Goal: Task Accomplishment & Management: Manage account settings

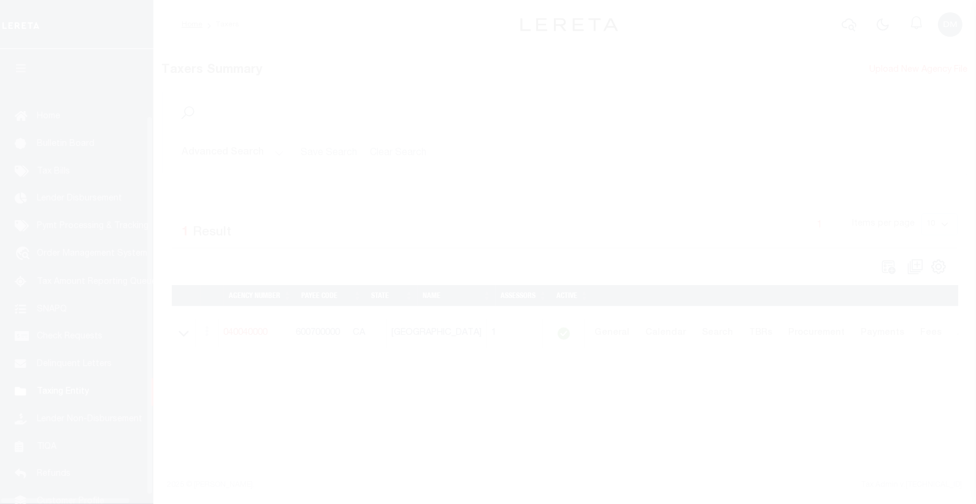
scroll to position [77, 0]
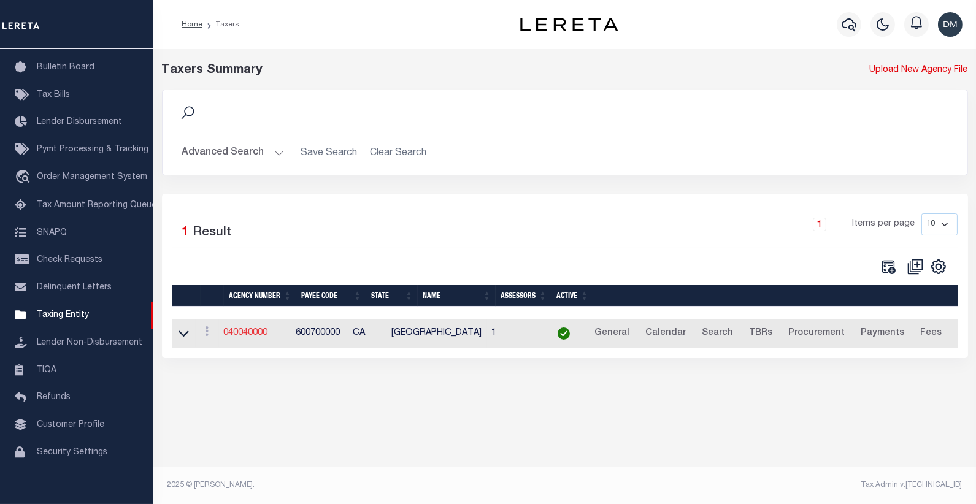
click at [254, 334] on link "040040000" at bounding box center [246, 333] width 44 height 9
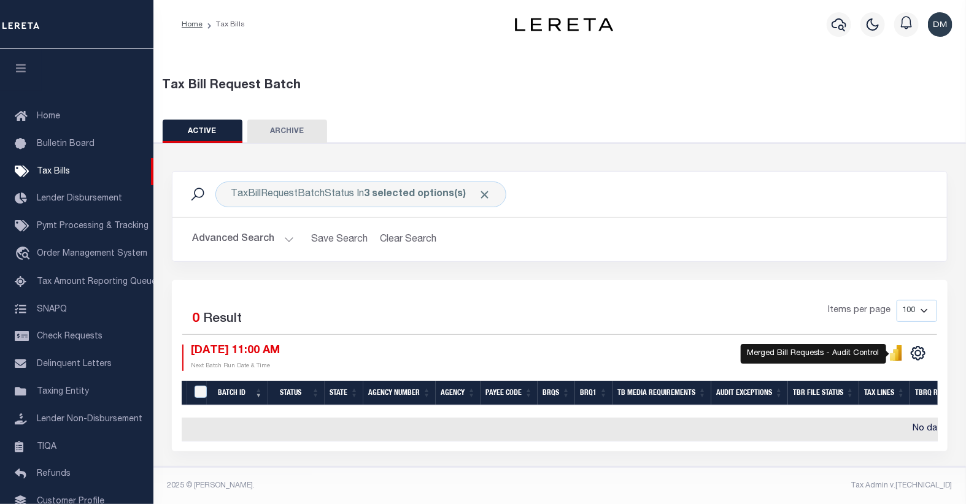
click at [898, 356] on icon "" at bounding box center [896, 355] width 6 height 12
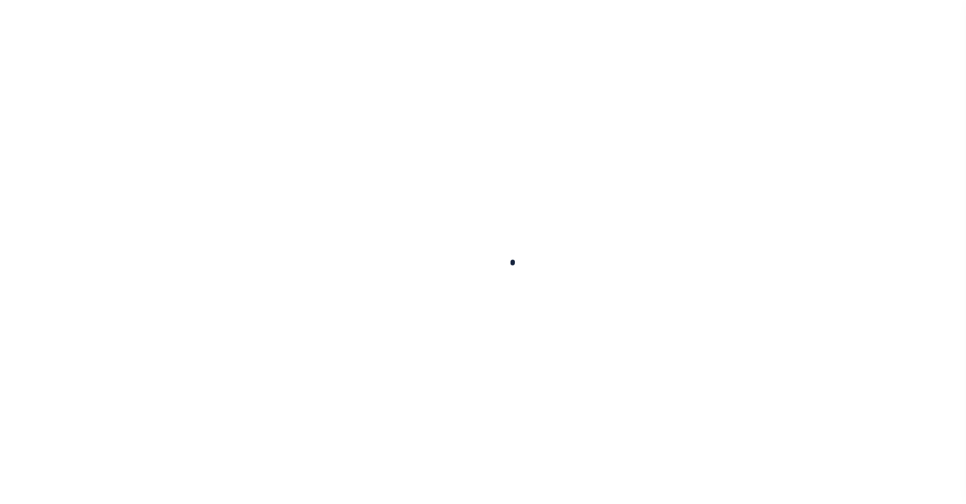
select select
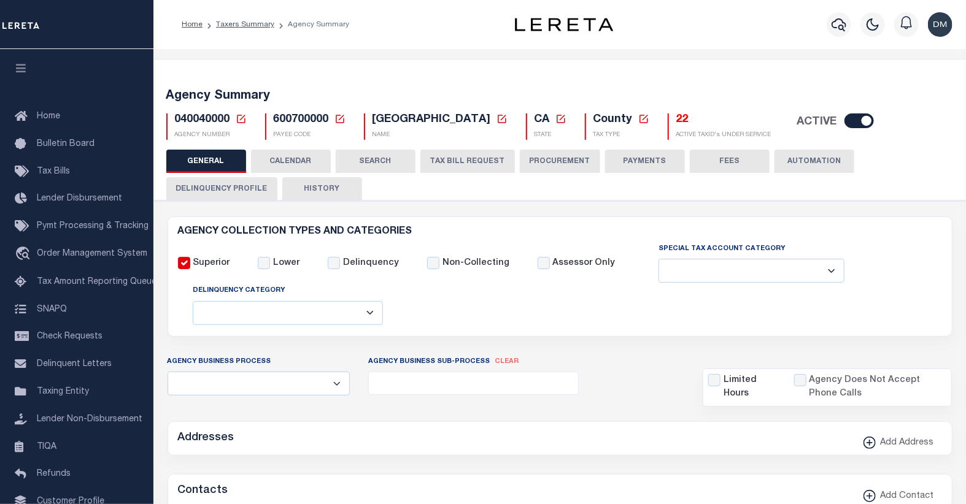
checkbox input "false"
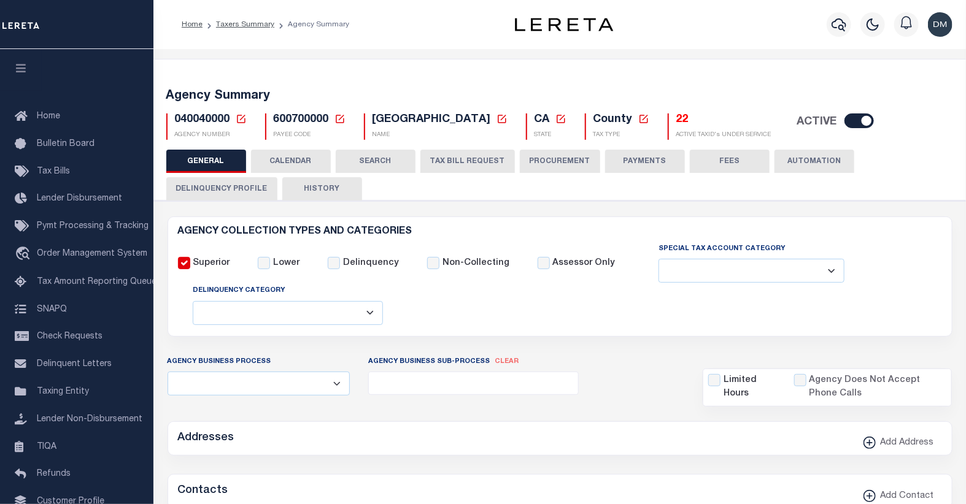
type input "600700000"
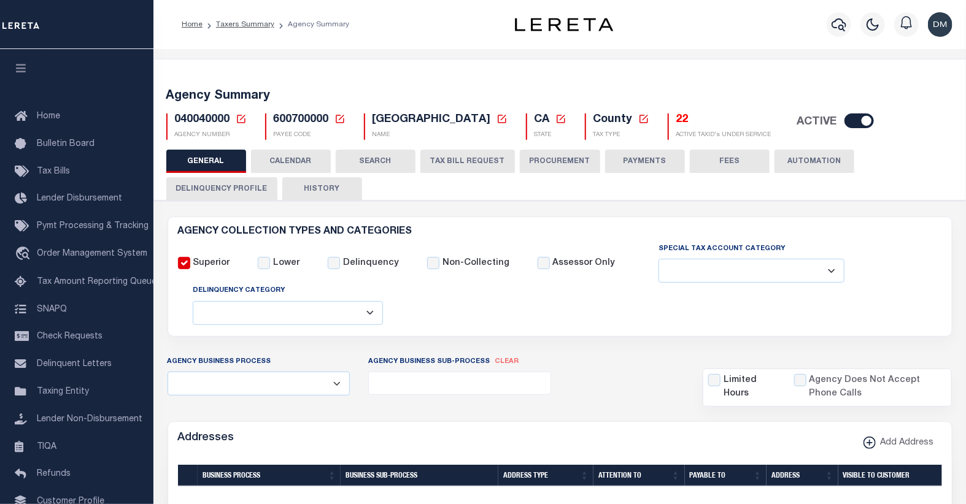
click at [237, 121] on icon at bounding box center [241, 119] width 11 height 11
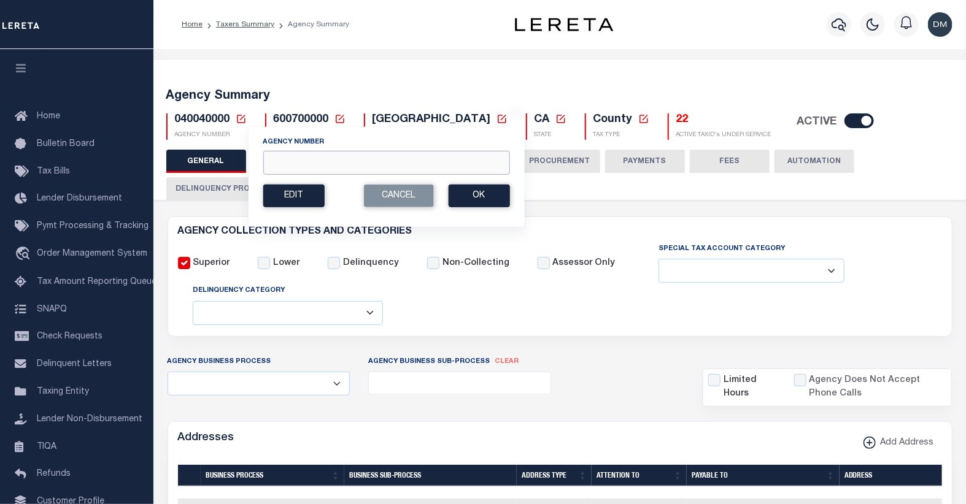
click at [302, 167] on input "Agency Number" at bounding box center [386, 163] width 247 height 24
type input "120810000"
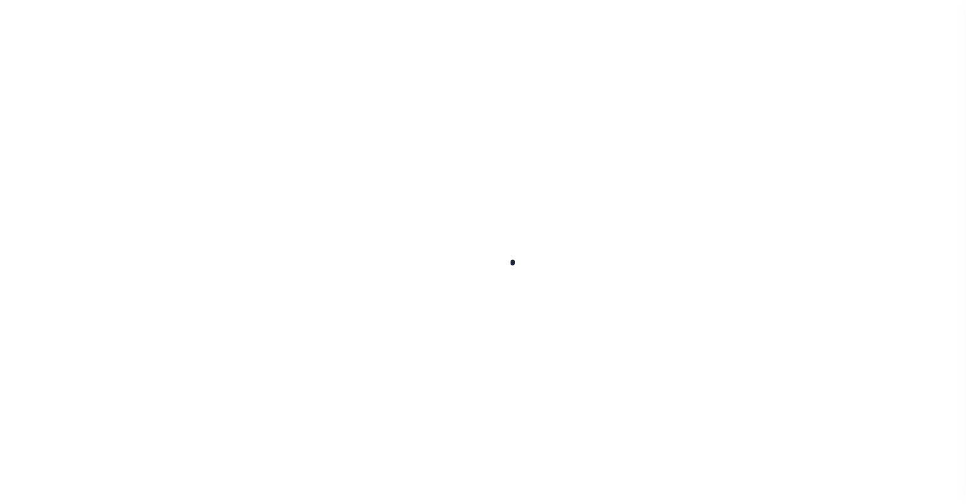
select select
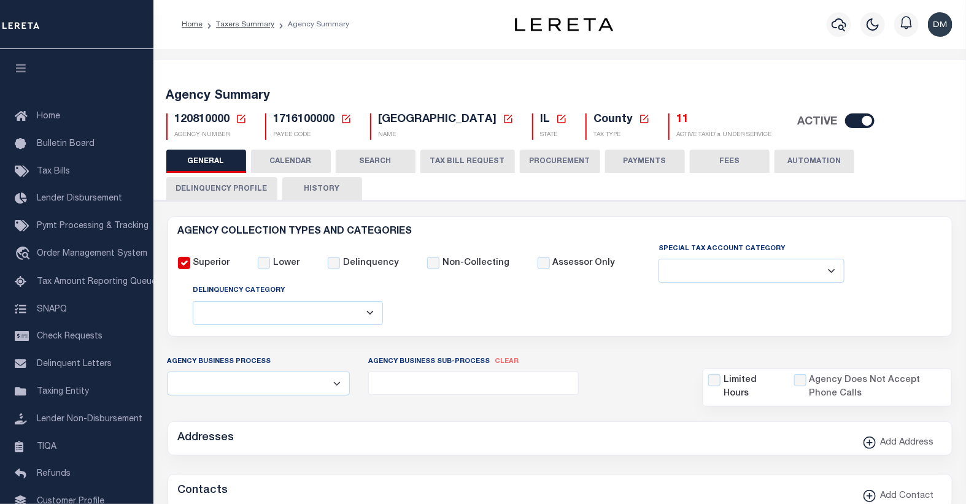
checkbox input "false"
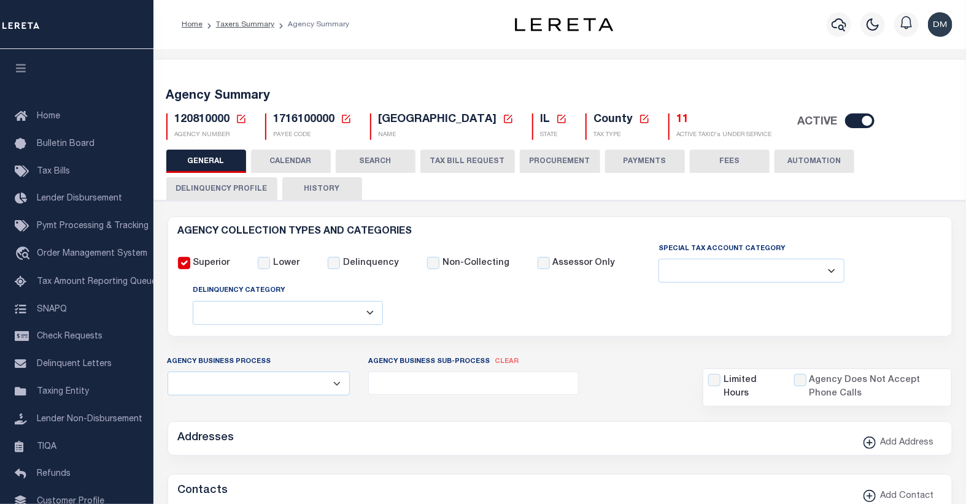
type input "1716100000"
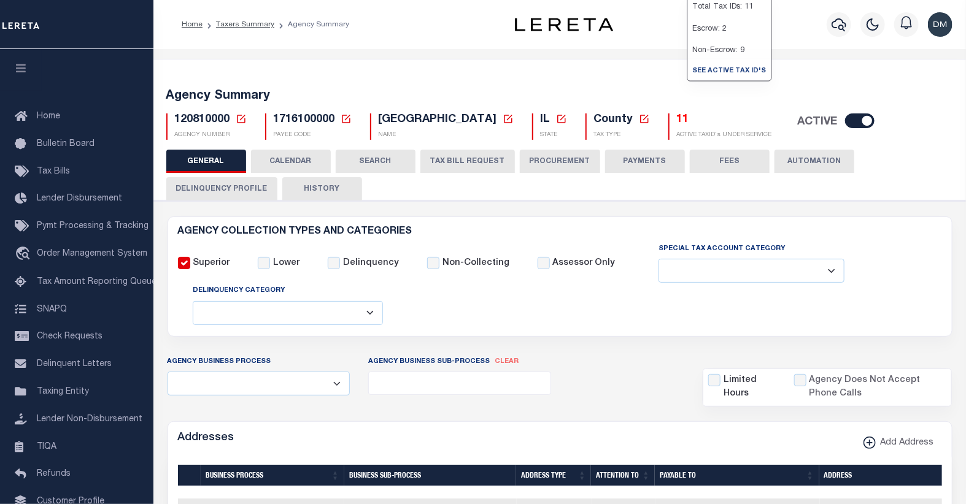
click at [690, 124] on h5 "11" at bounding box center [724, 120] width 95 height 13
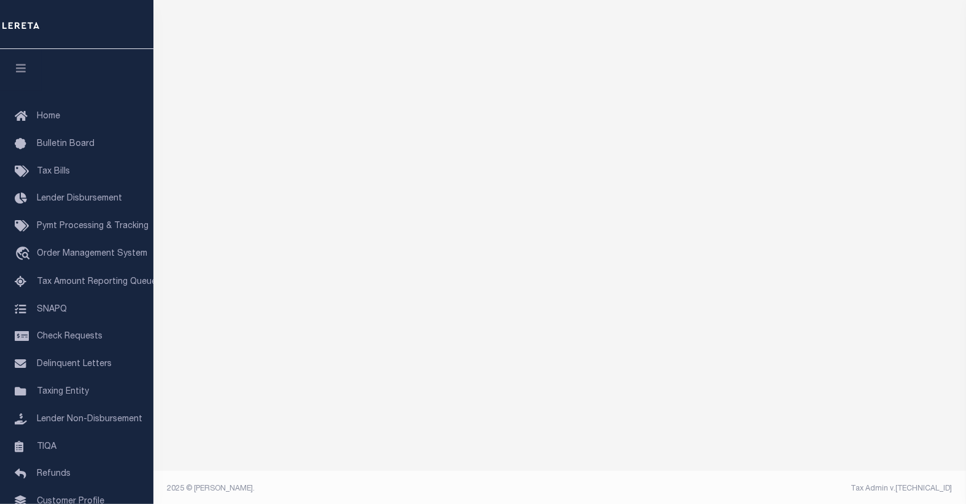
scroll to position [105, 0]
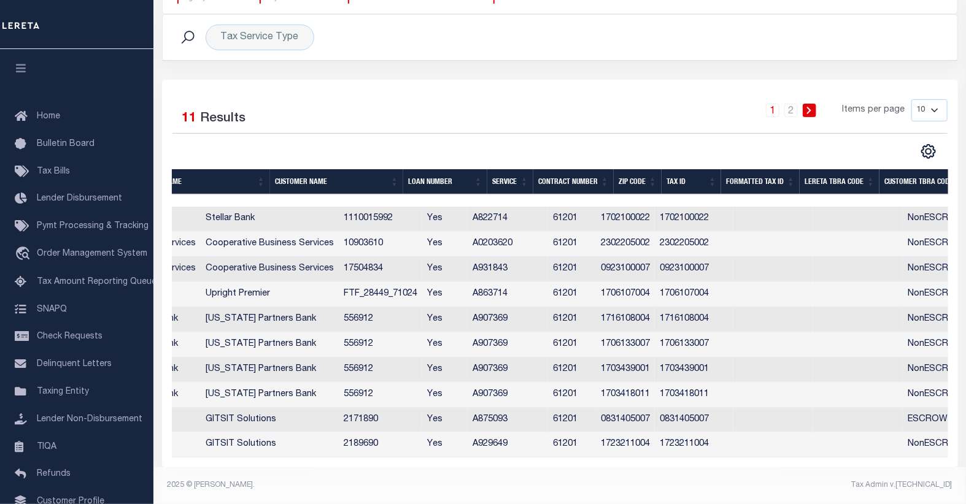
scroll to position [0, 402]
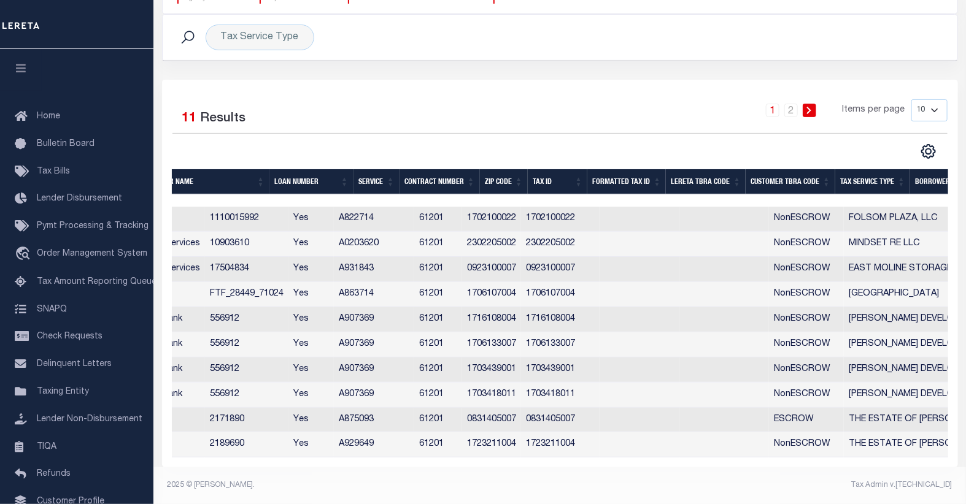
click at [859, 169] on th "Tax Service Type" at bounding box center [872, 181] width 75 height 25
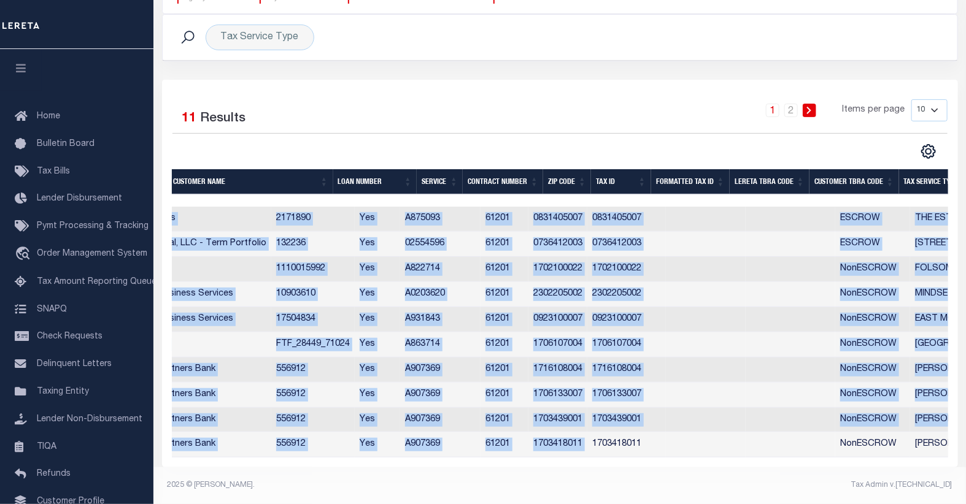
drag, startPoint x: 654, startPoint y: 449, endPoint x: 612, endPoint y: 455, distance: 42.1
click at [612, 455] on div "Client Number Customer Number Client Name Customer Name Loan Number Service Con…" at bounding box center [560, 332] width 776 height 251
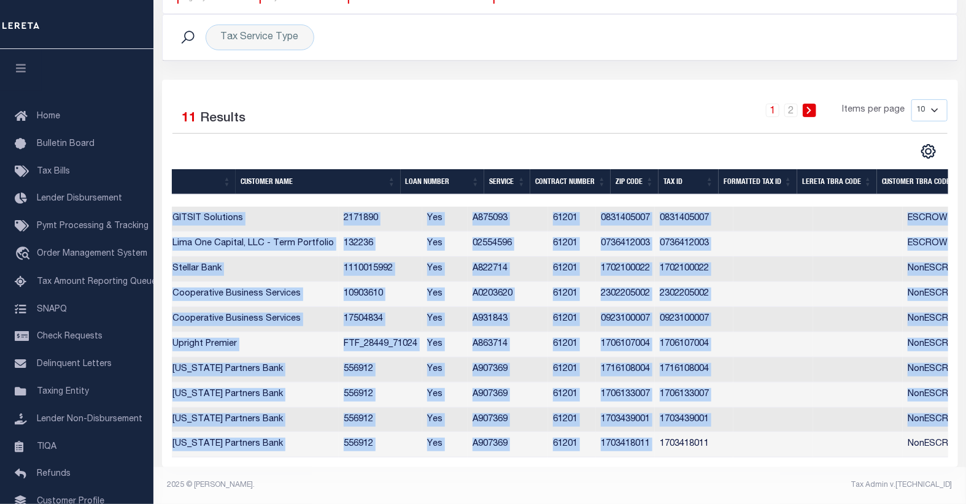
scroll to position [0, 0]
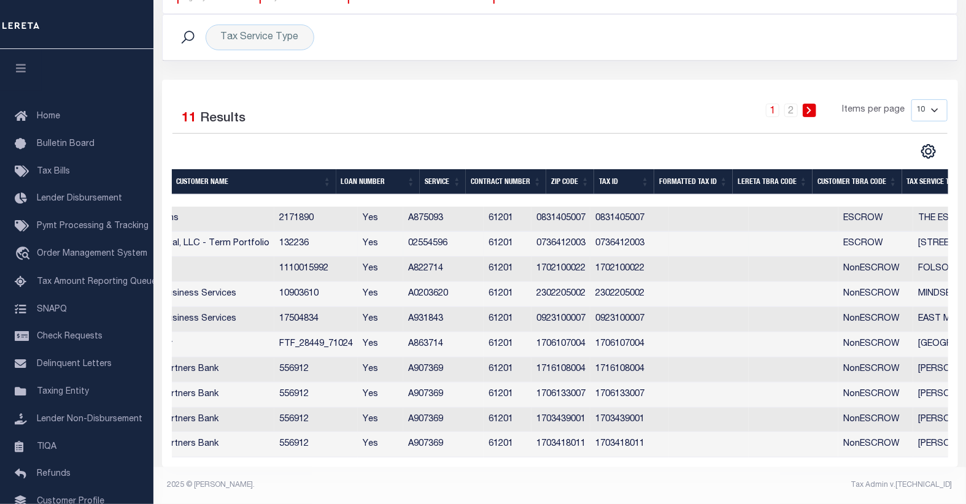
click at [590, 233] on td "0736412003" at bounding box center [560, 244] width 59 height 25
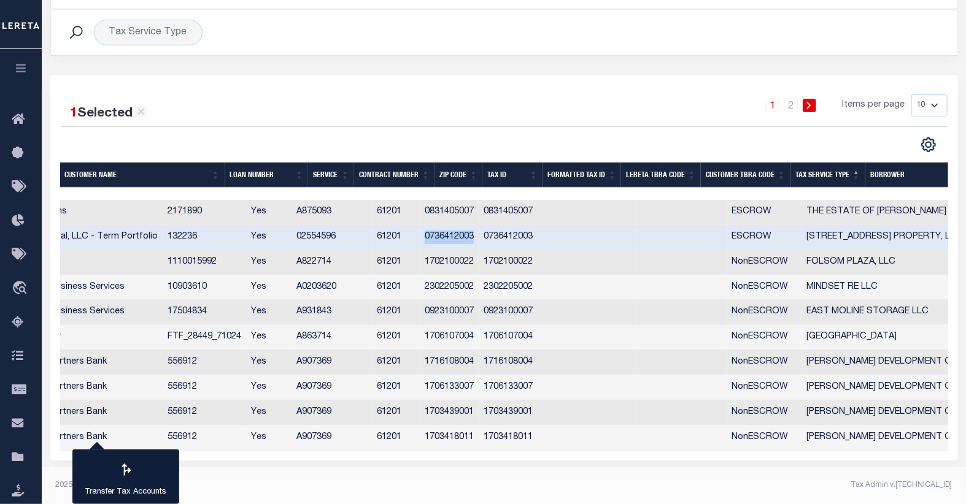
click at [612, 233] on tr "67573 67573 Lima One Capital, LLC - Term Portfolio Lima One Capital, LLC - Term…" at bounding box center [443, 237] width 1564 height 25
copy td "0736412003"
click at [372, 234] on td "02554596" at bounding box center [331, 237] width 80 height 25
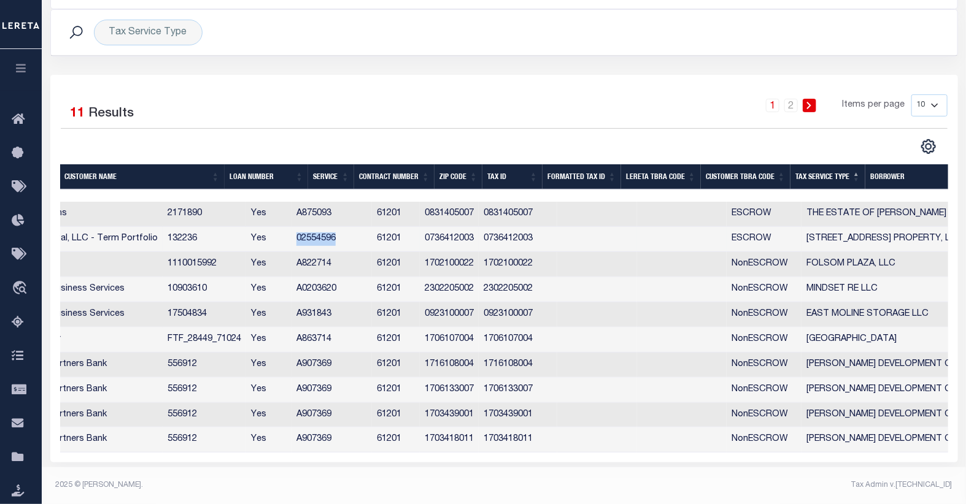
click at [372, 234] on td "02554596" at bounding box center [331, 239] width 80 height 25
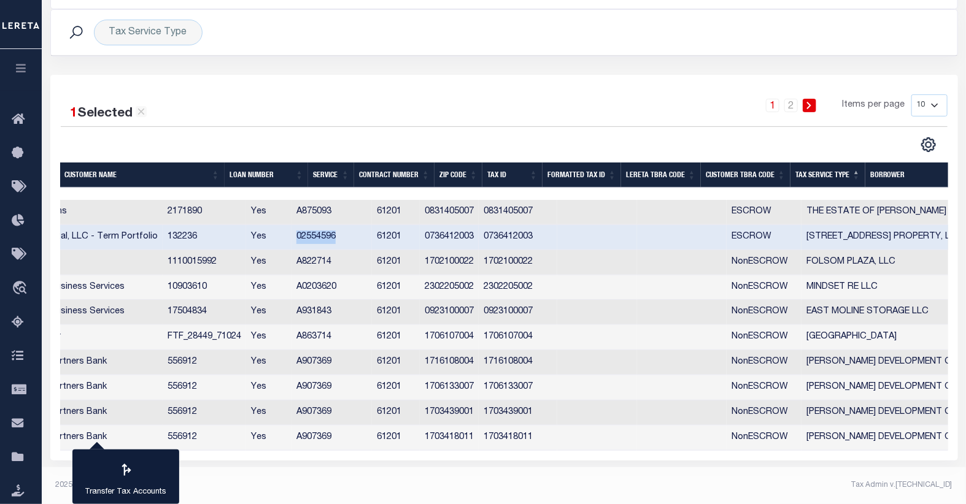
copy td "02554596"
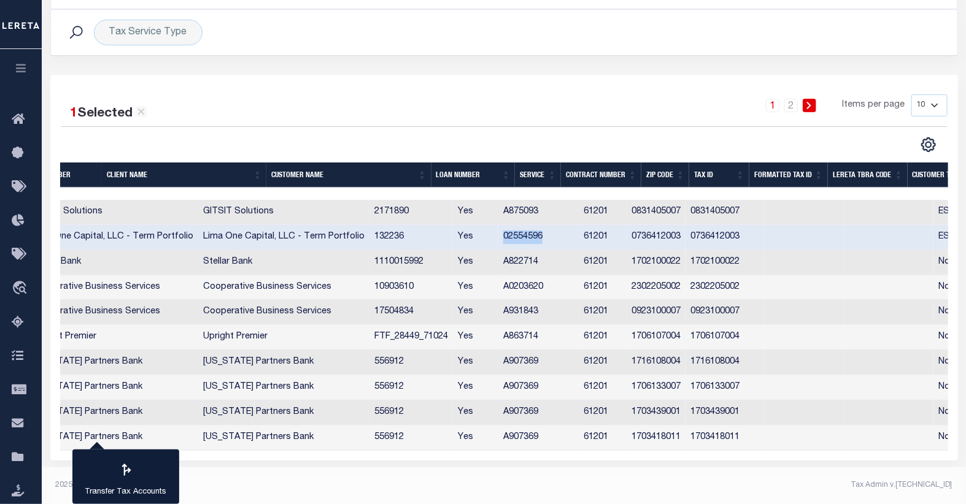
scroll to position [0, 105]
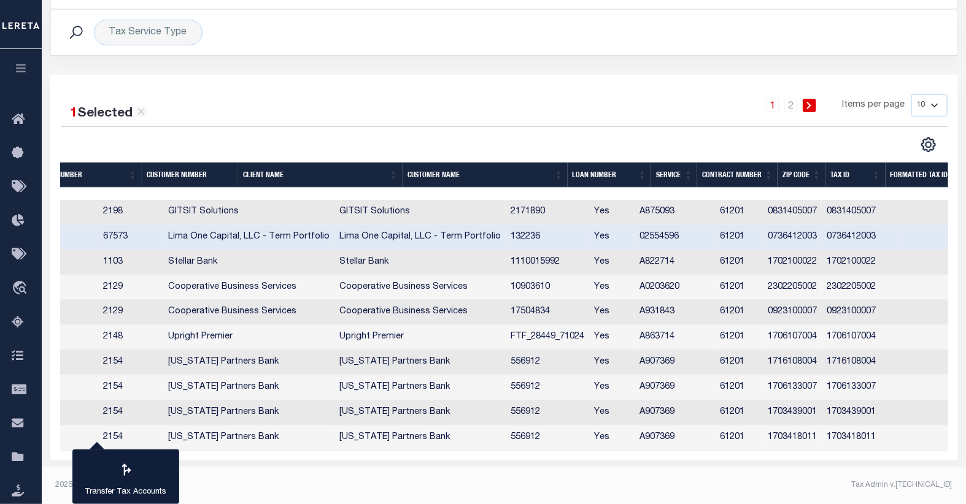
click at [155, 234] on td "67573" at bounding box center [130, 237] width 65 height 25
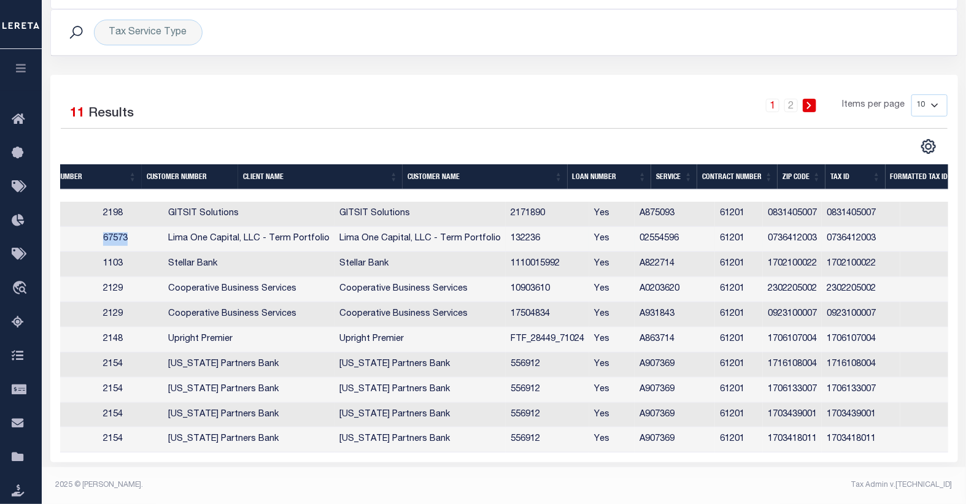
click at [155, 234] on td "67573" at bounding box center [130, 239] width 65 height 25
checkbox input "true"
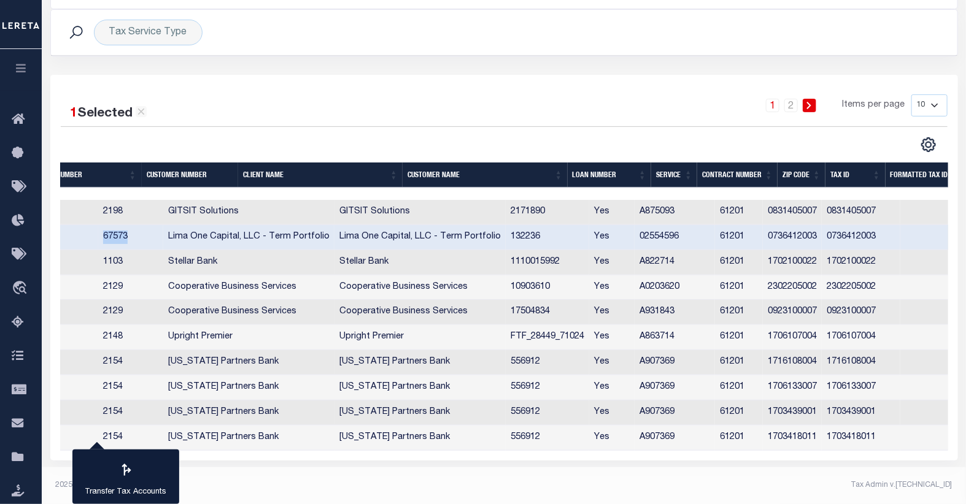
copy td "67573"
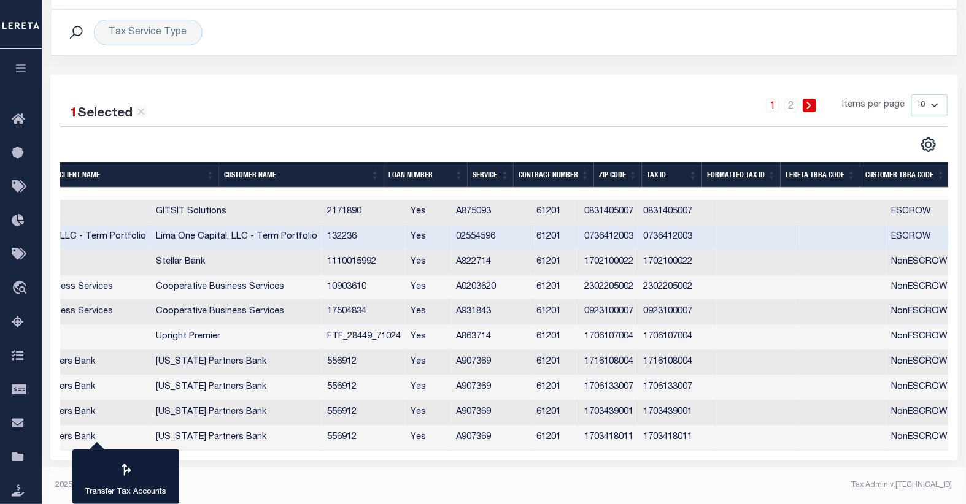
click at [638, 211] on td "0831405007" at bounding box center [608, 212] width 59 height 25
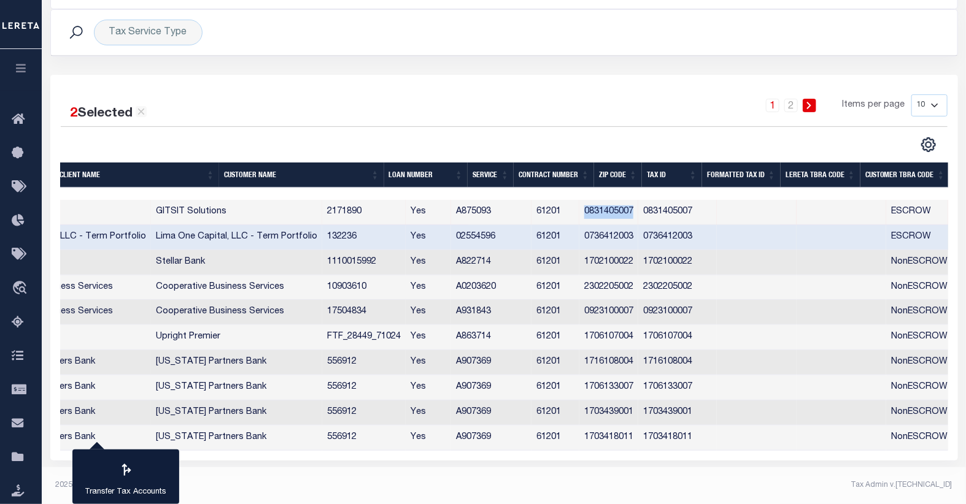
click at [638, 211] on td "0831405007" at bounding box center [608, 212] width 59 height 25
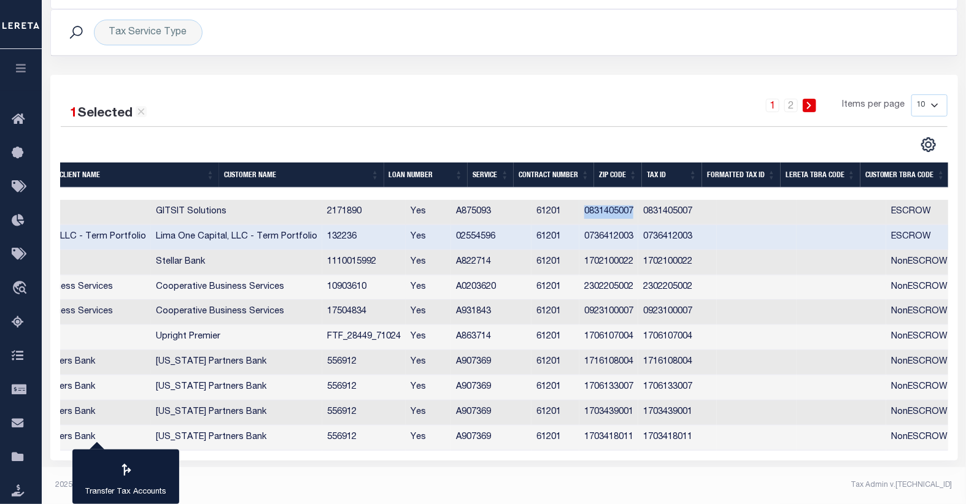
copy td "0831405007"
click at [531, 206] on td "A875093" at bounding box center [491, 212] width 80 height 25
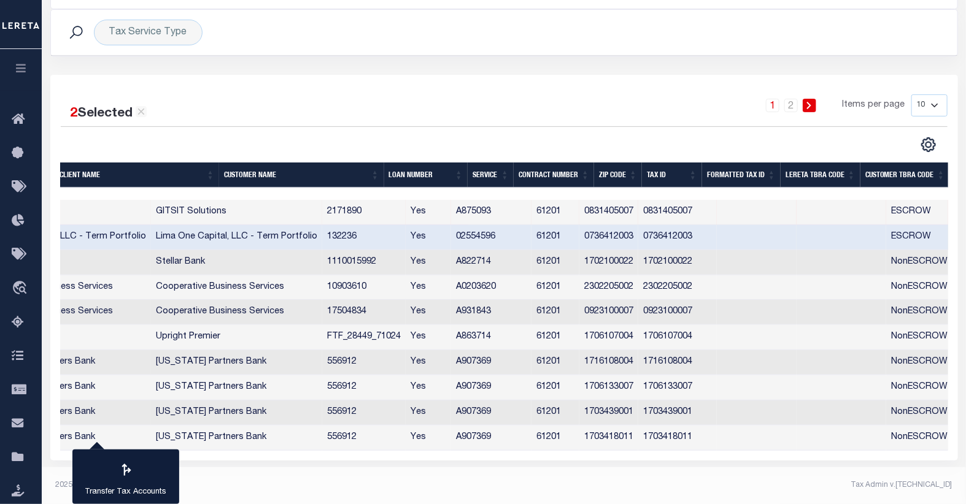
click at [531, 206] on td "A875093" at bounding box center [491, 212] width 80 height 25
checkbox input "false"
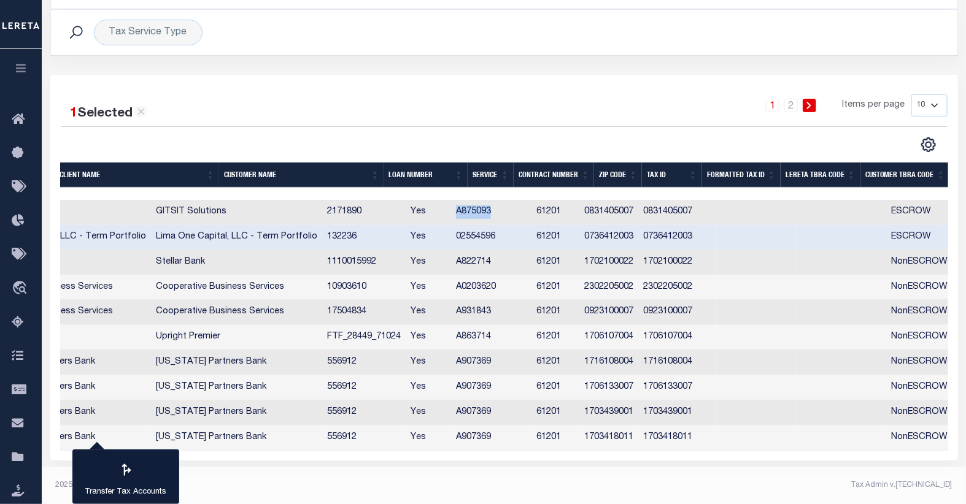
copy td "A875093"
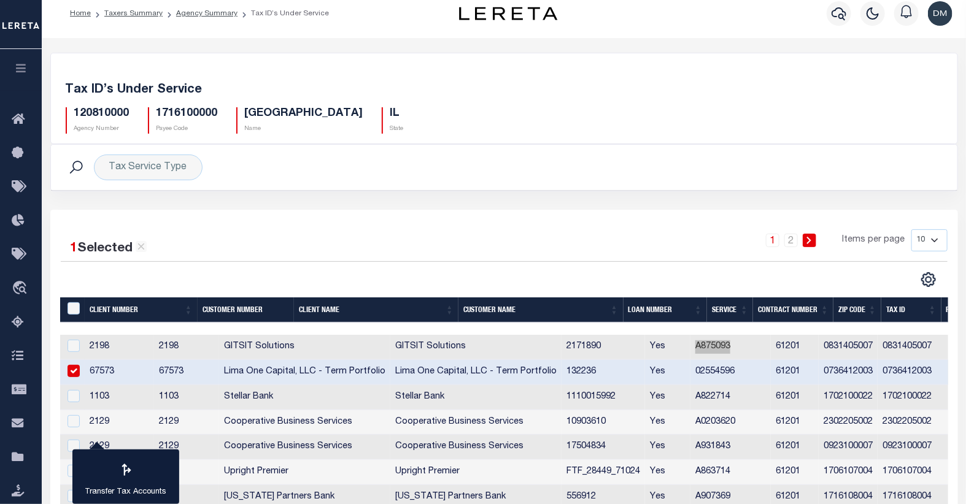
scroll to position [0, 0]
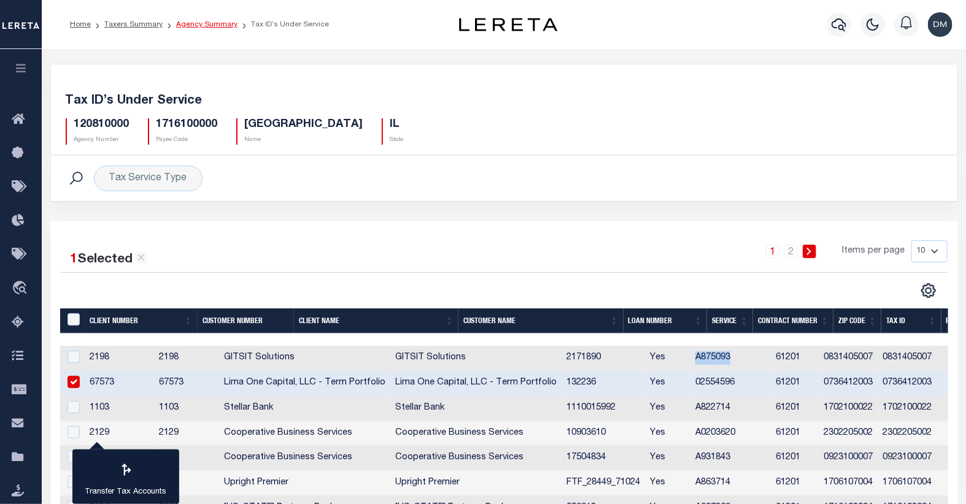
click at [198, 25] on link "Agency Summary" at bounding box center [206, 24] width 61 height 7
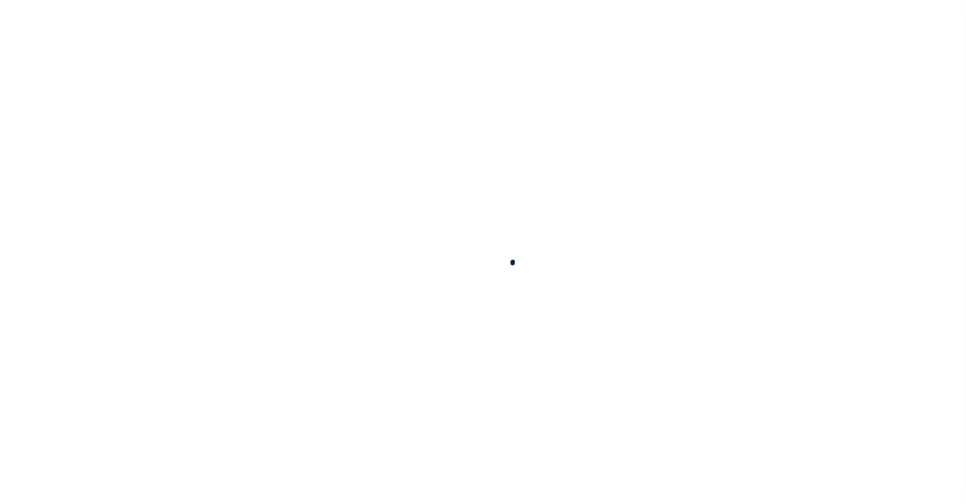
select select
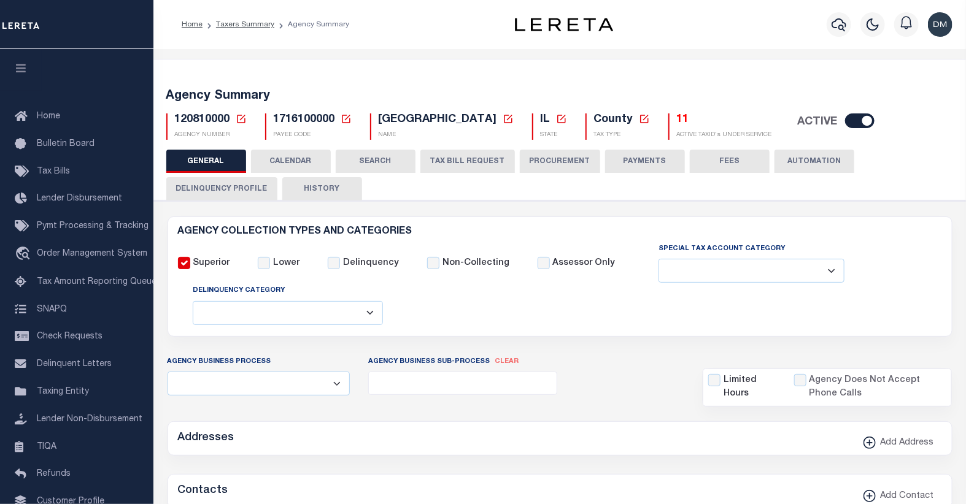
checkbox input "false"
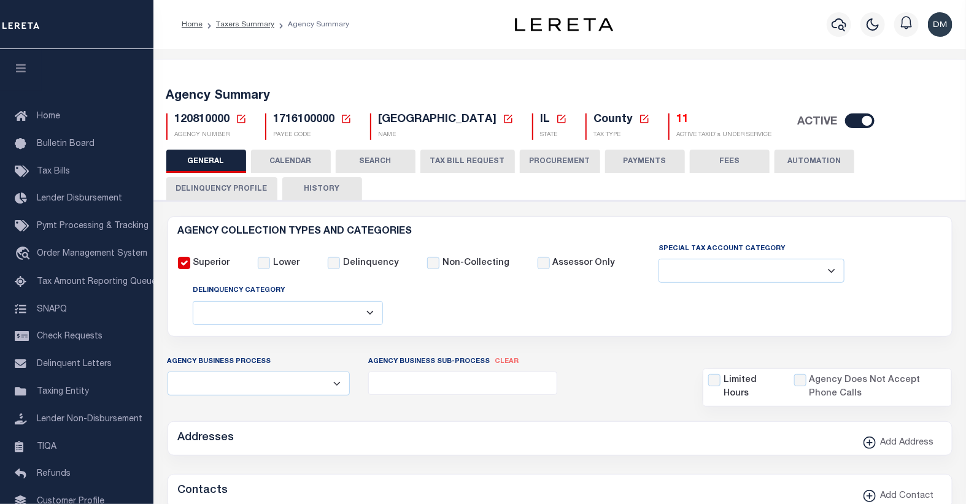
type input "1716100000"
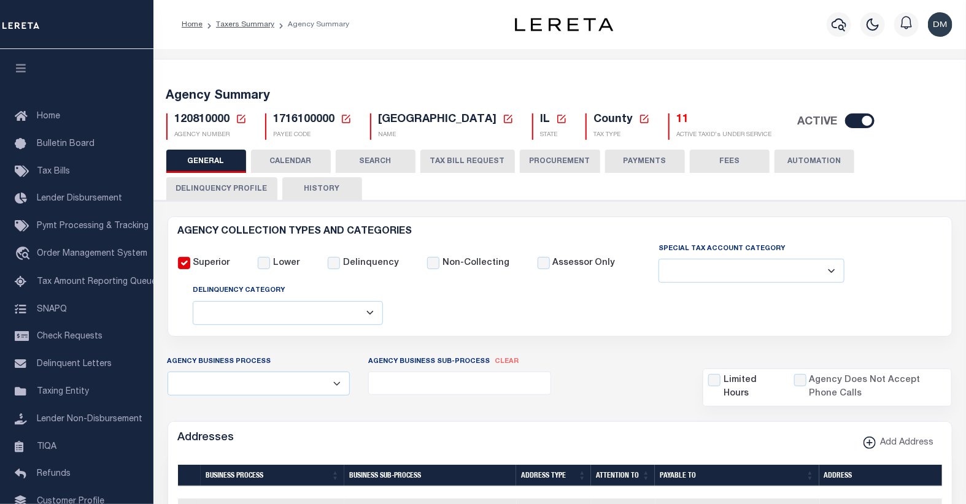
click at [241, 118] on icon at bounding box center [241, 119] width 11 height 11
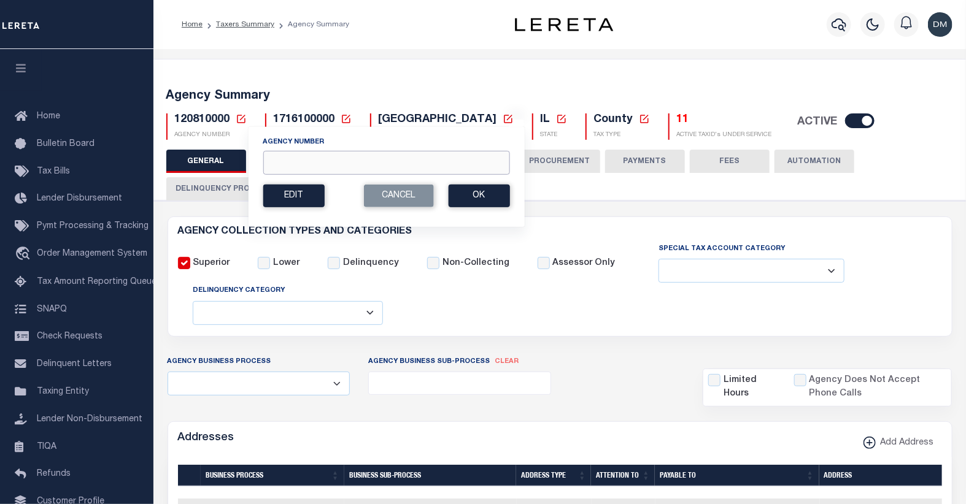
drag, startPoint x: 293, startPoint y: 154, endPoint x: 312, endPoint y: 150, distance: 18.9
click at [312, 150] on div "Agency Number" at bounding box center [386, 155] width 247 height 38
type input "160080000"
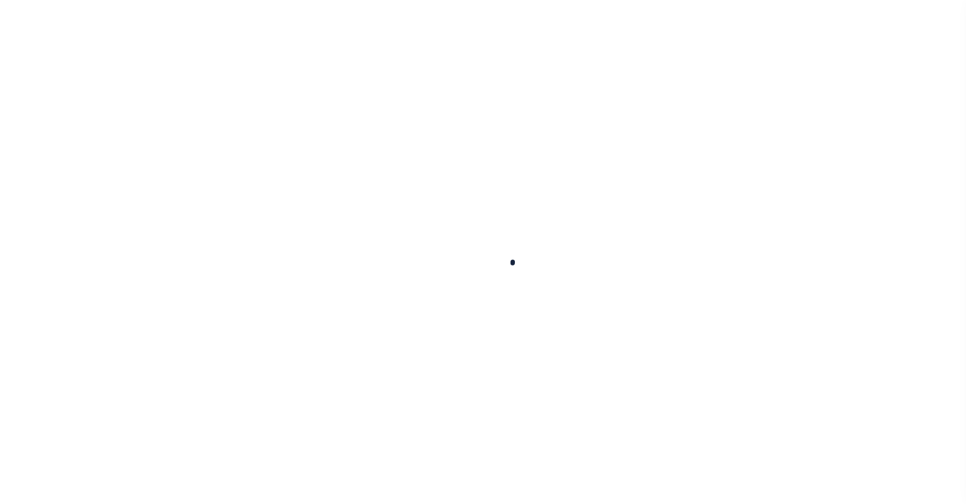
select select
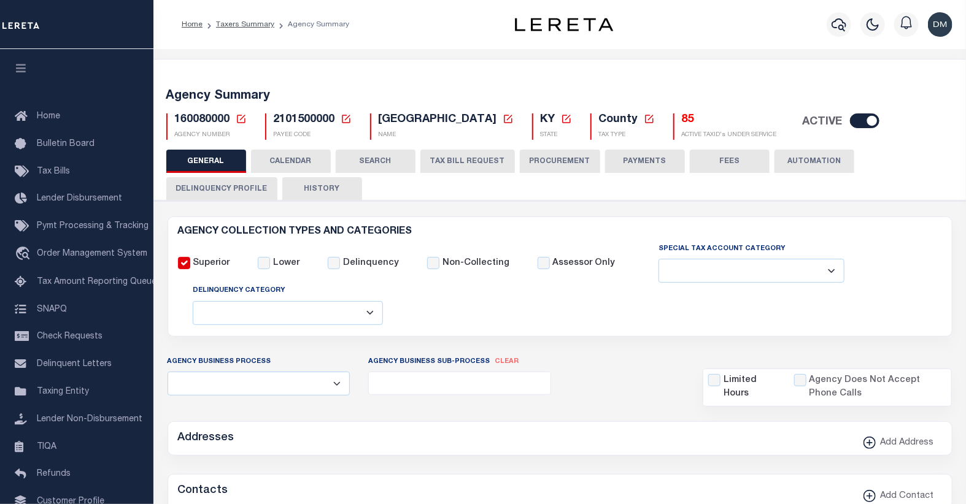
checkbox input "false"
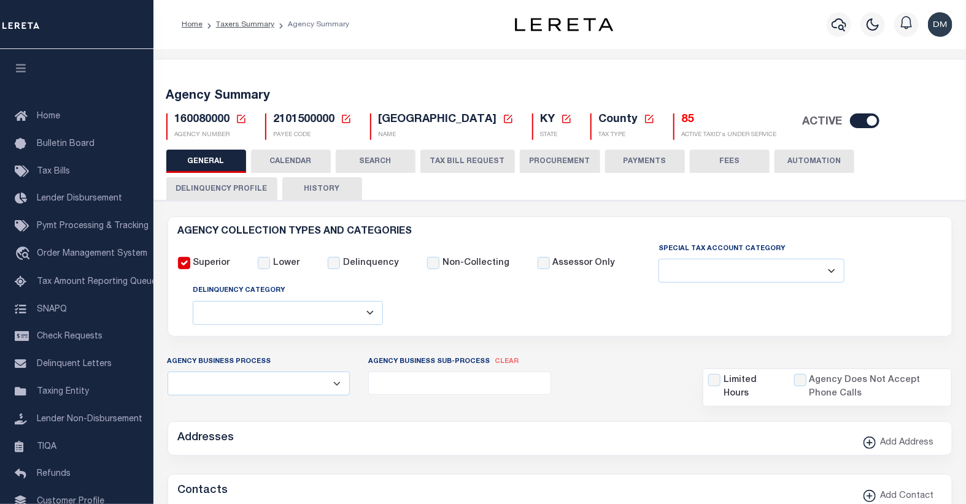
type input "2101500000"
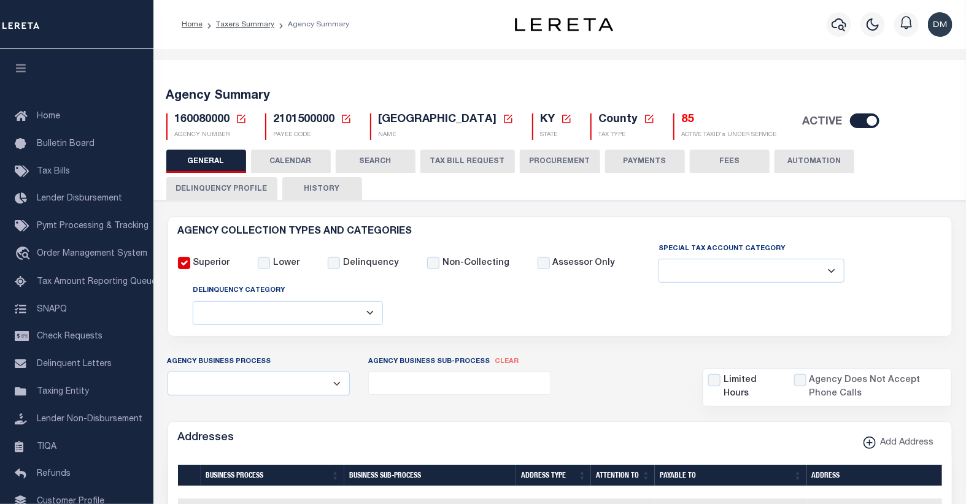
click at [237, 121] on icon at bounding box center [241, 119] width 11 height 11
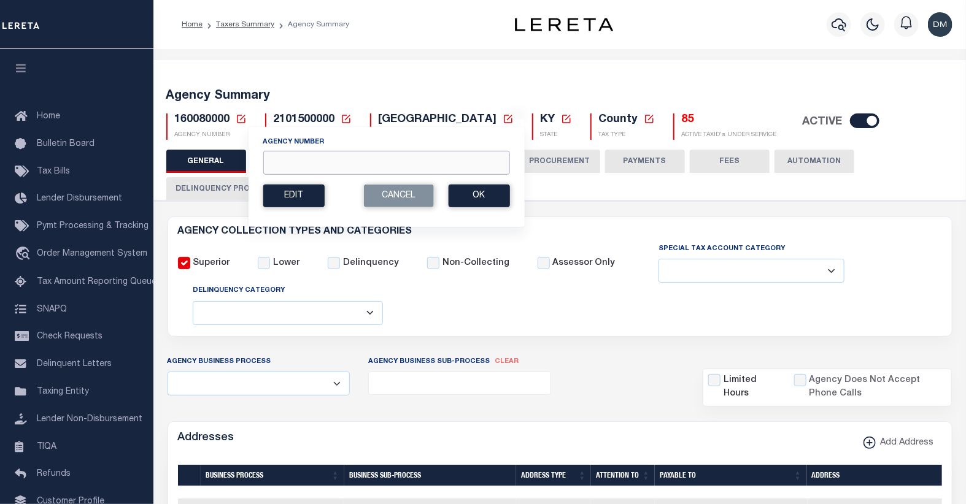
click at [368, 170] on input "Agency Number" at bounding box center [386, 163] width 247 height 24
type input "410790000"
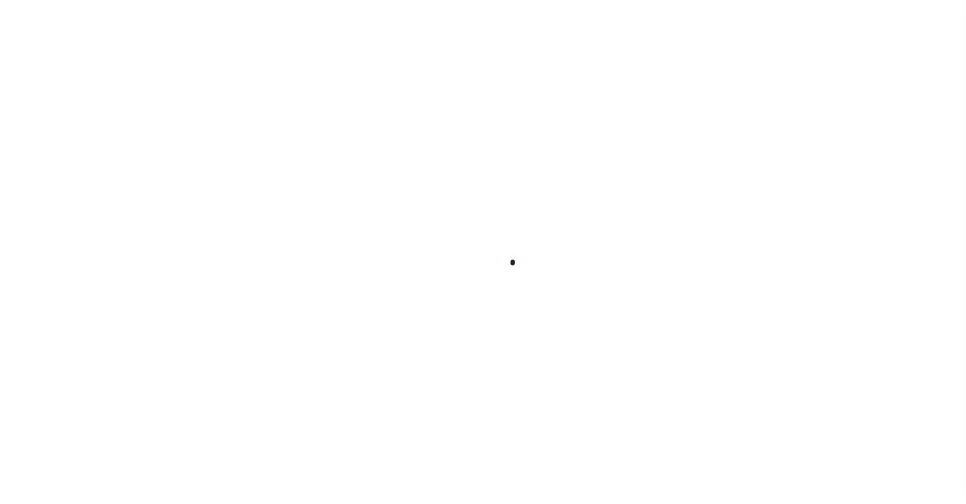
select select
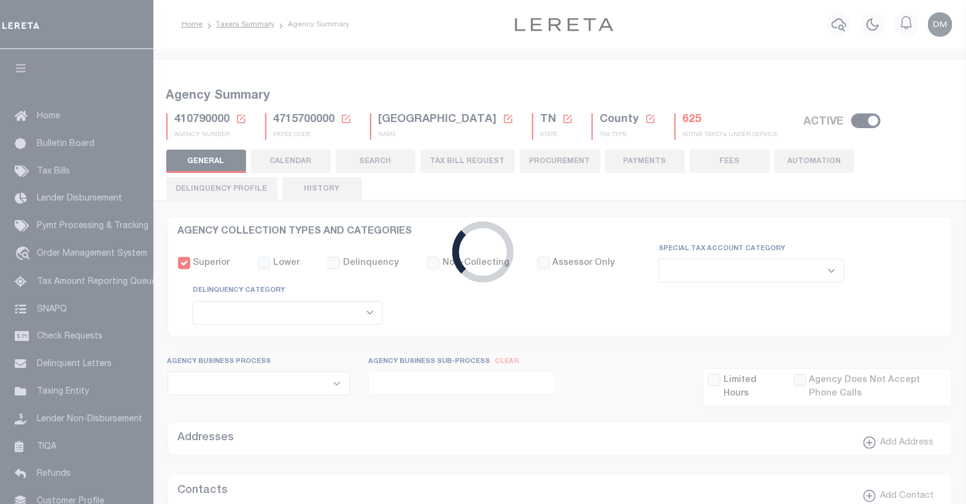
checkbox input "false"
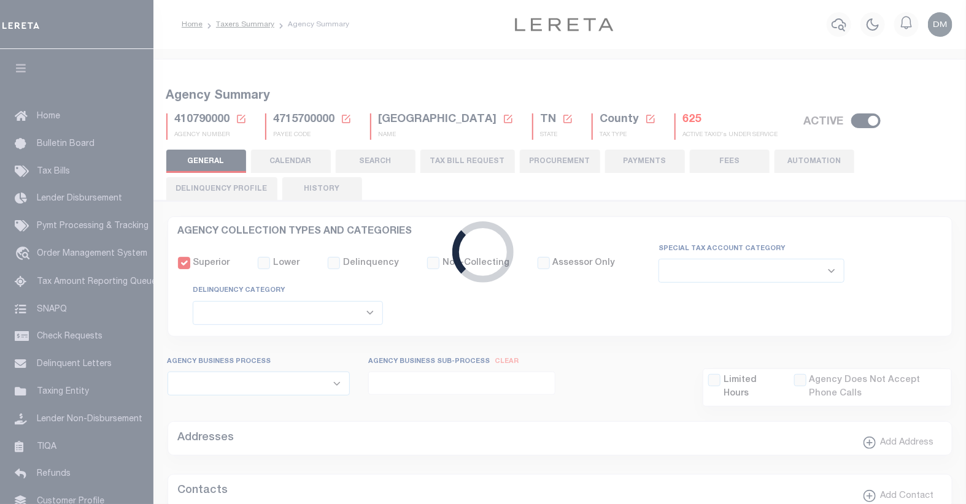
type input "4715700000"
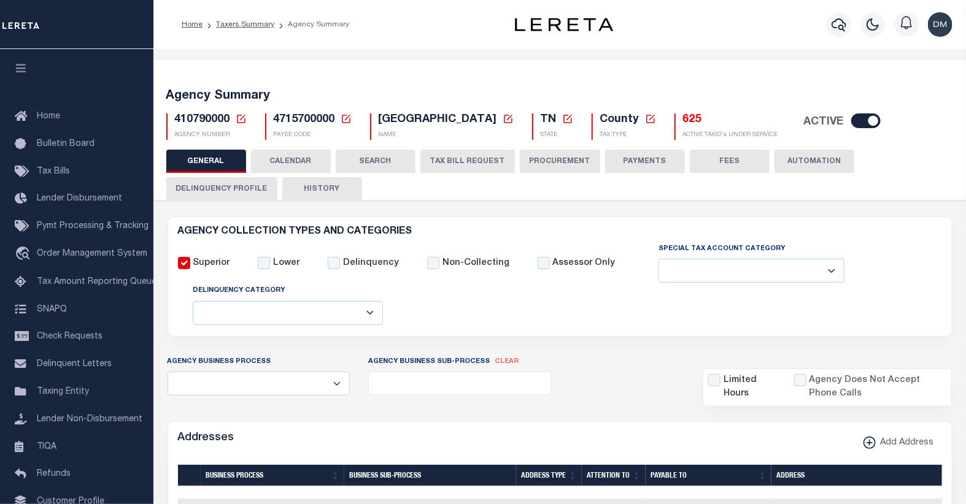
click at [240, 118] on icon at bounding box center [241, 119] width 11 height 11
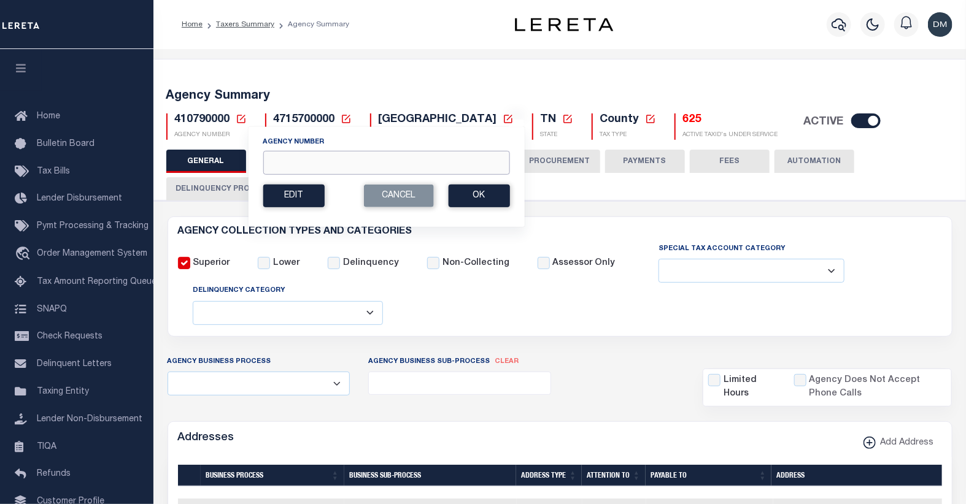
click at [318, 163] on input "Agency Number" at bounding box center [386, 163] width 247 height 24
type input "421020501"
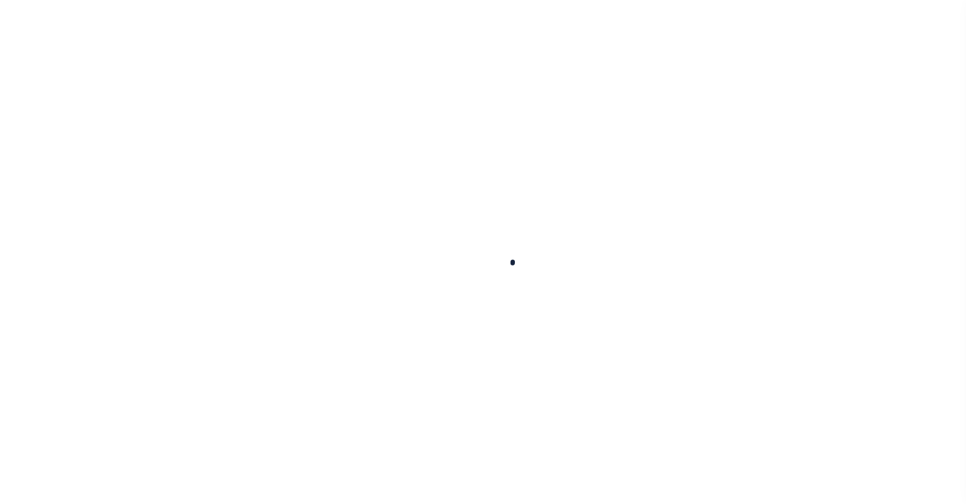
select select
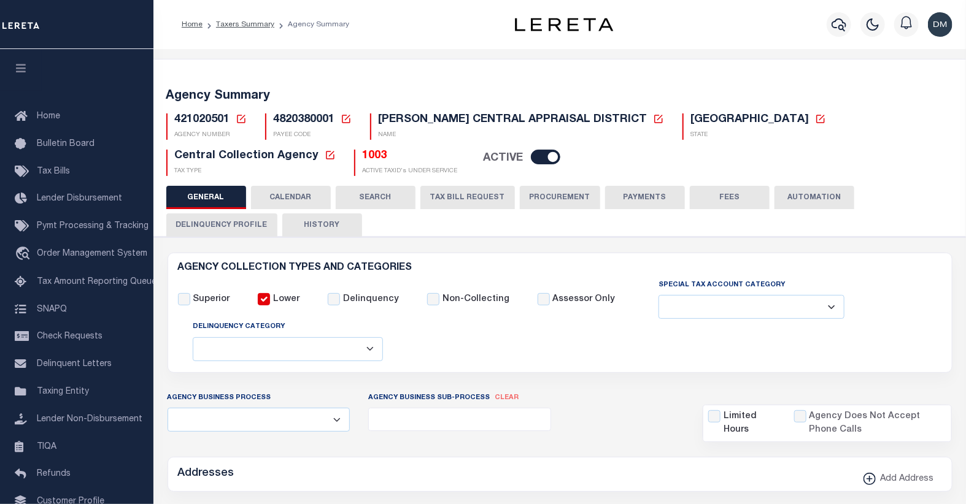
checkbox input "false"
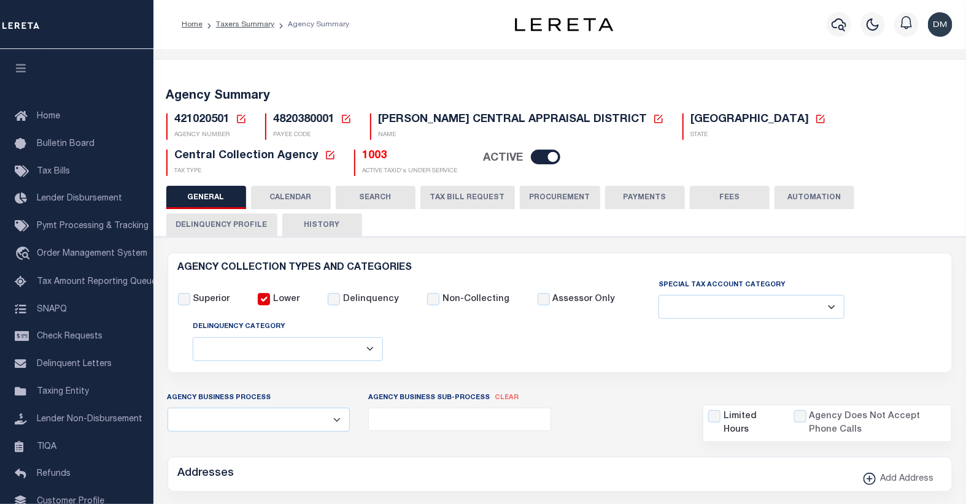
type input "4820380001"
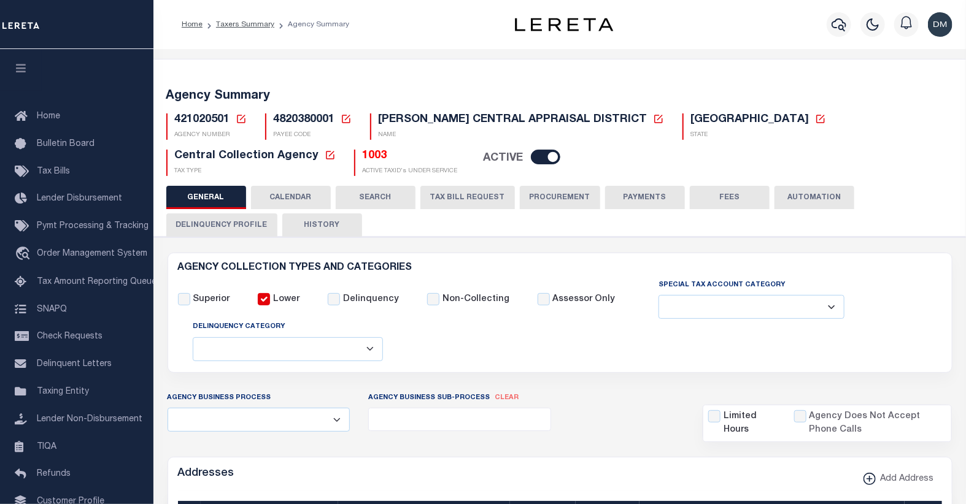
click at [241, 123] on icon at bounding box center [241, 119] width 9 height 9
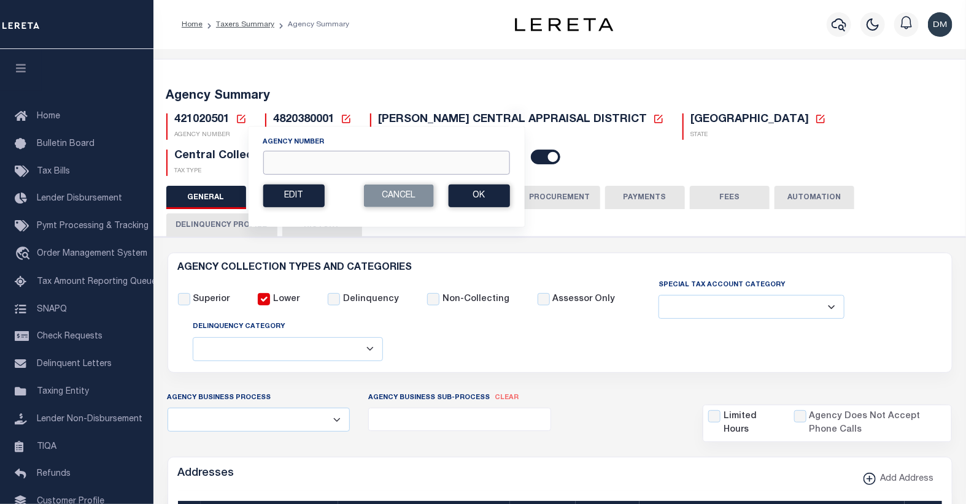
click at [297, 168] on input "Agency Number" at bounding box center [386, 163] width 247 height 24
type input "421230000"
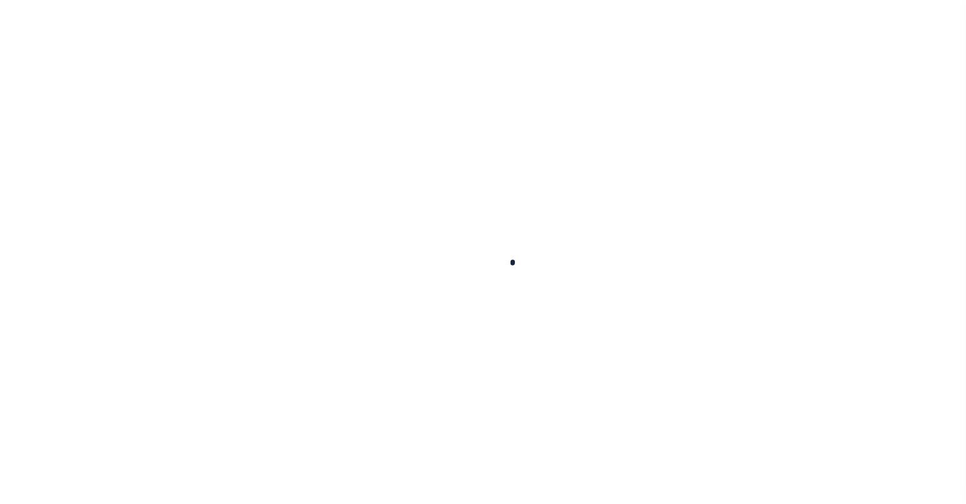
select select
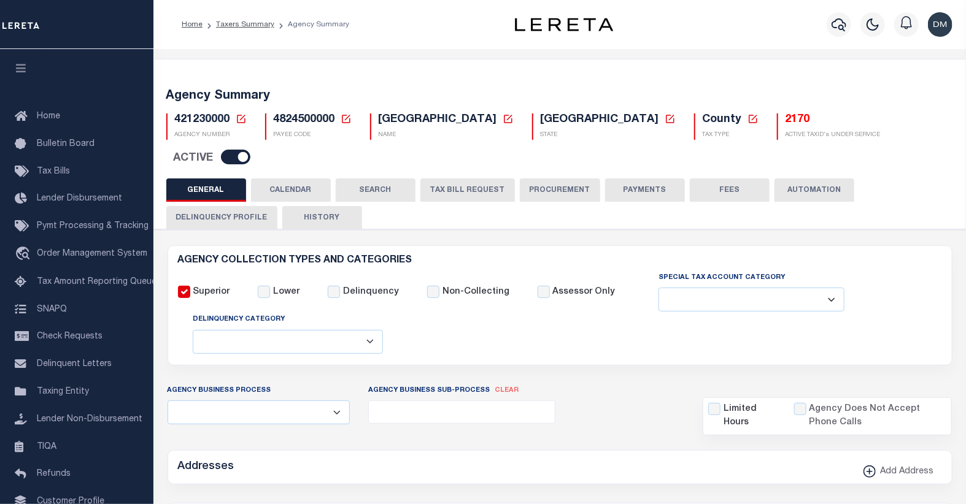
checkbox input "false"
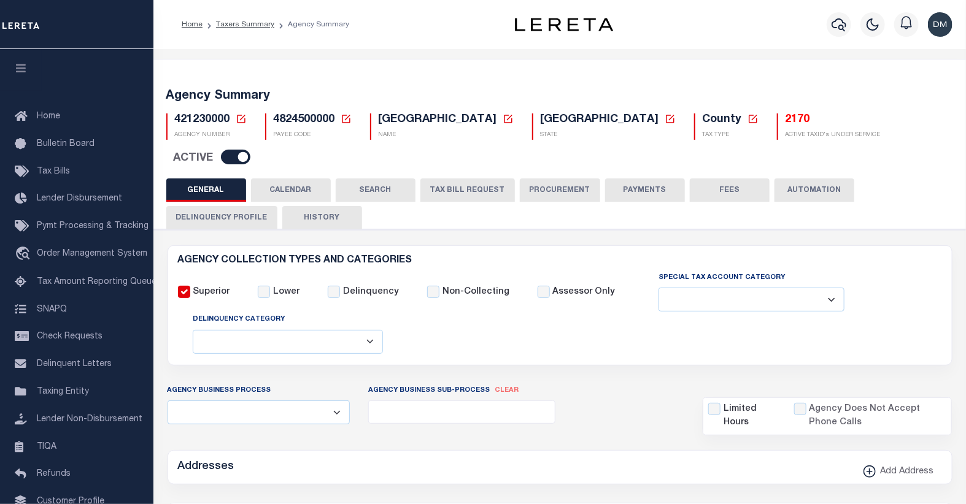
type input "4824500000"
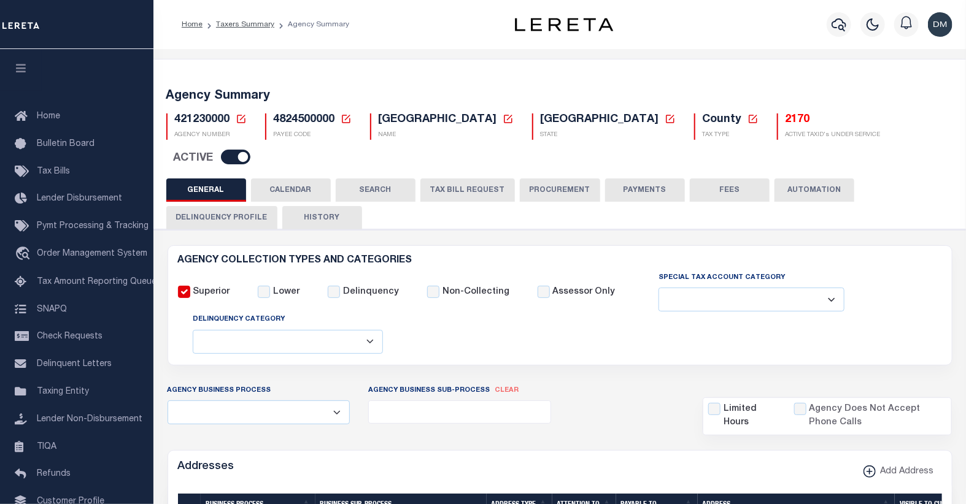
click at [239, 119] on icon at bounding box center [241, 119] width 11 height 11
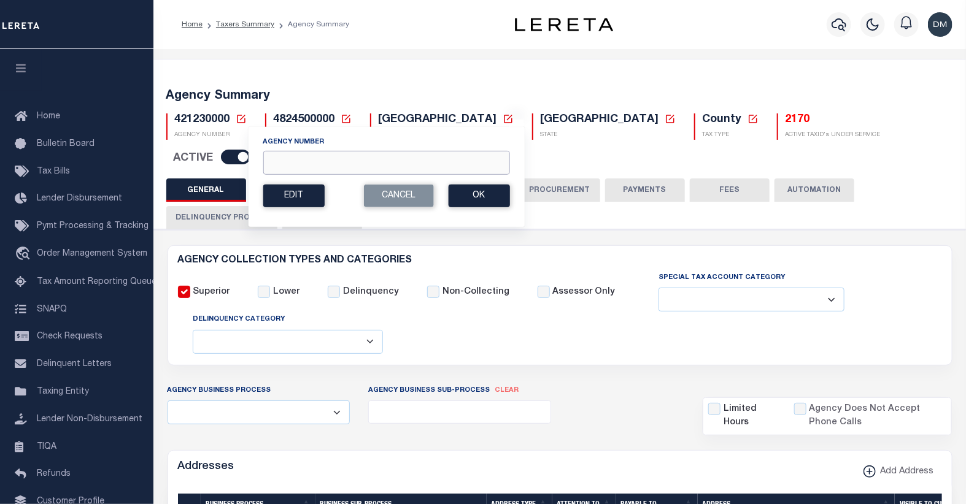
click at [321, 158] on input "Agency Number" at bounding box center [386, 163] width 247 height 24
type input "455102300"
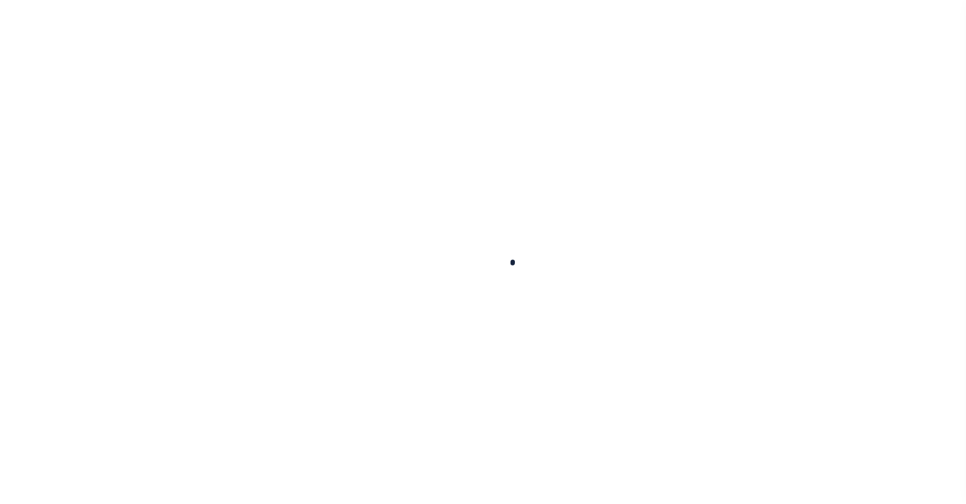
select select
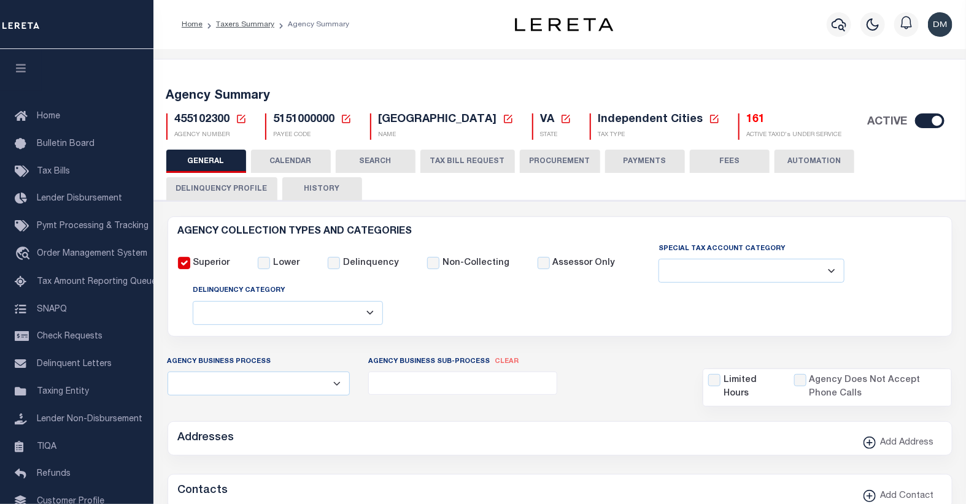
checkbox input "false"
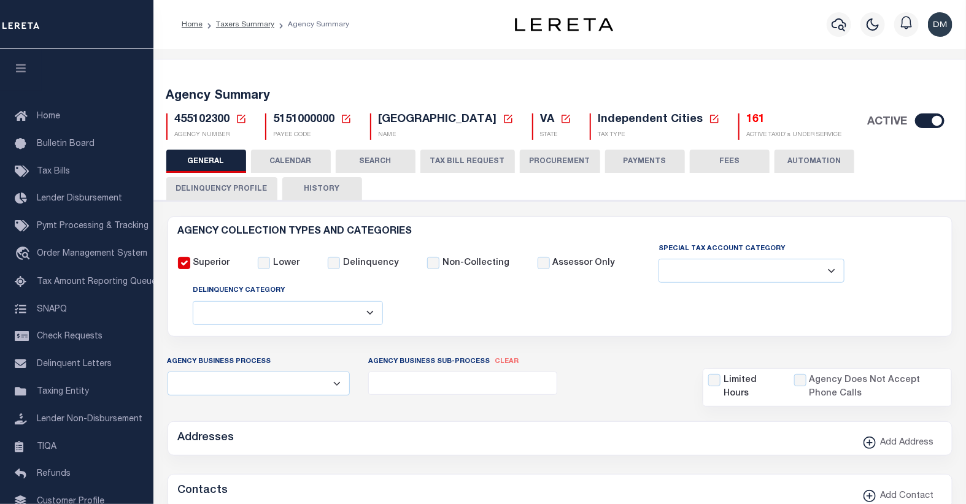
type input "5151000000"
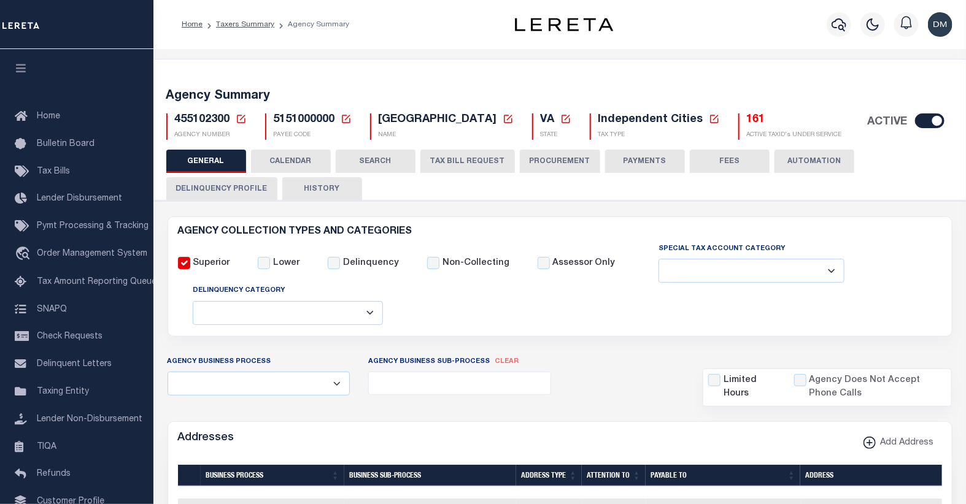
click at [238, 121] on icon at bounding box center [241, 119] width 11 height 11
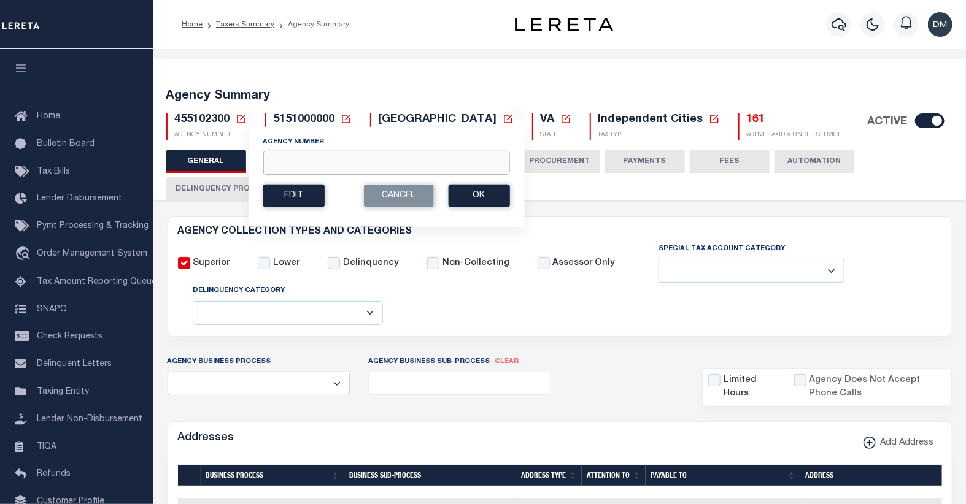
click at [308, 163] on input "Agency Number" at bounding box center [386, 163] width 247 height 24
type input "040150000"
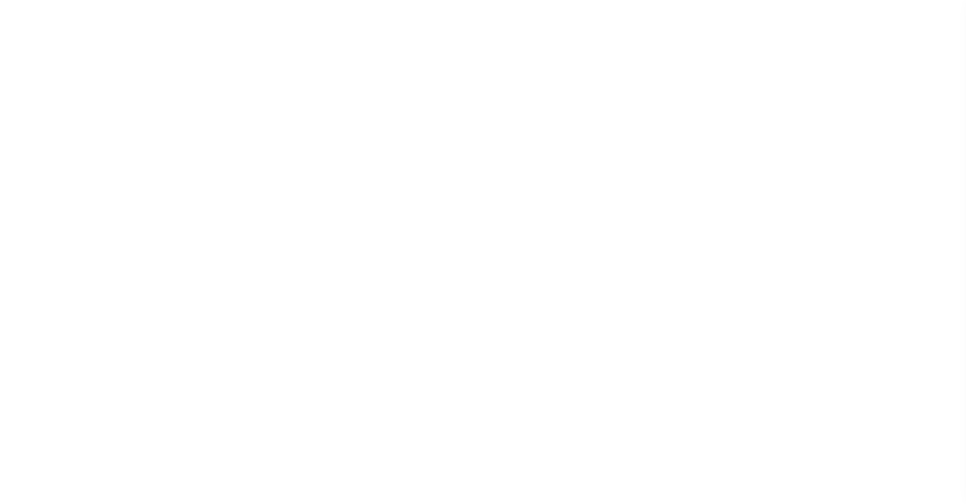
select select
checkbox input "false"
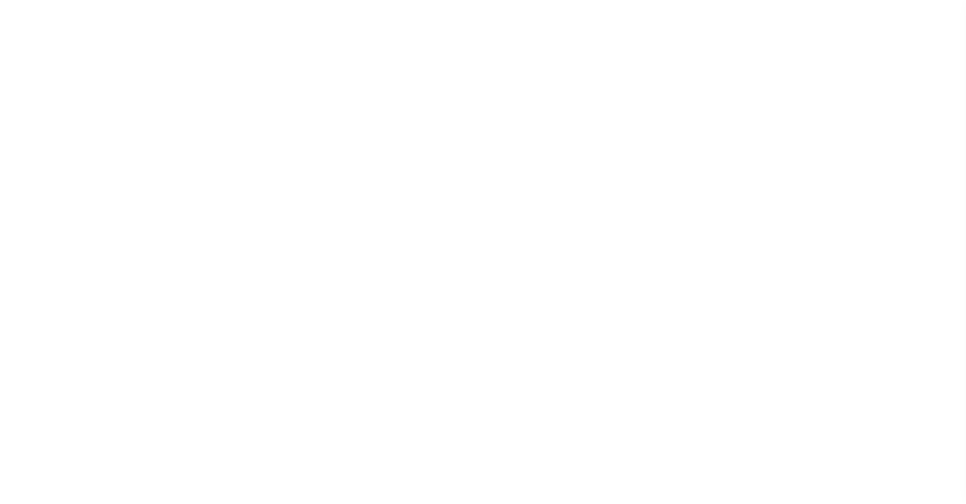
checkbox input "false"
type input "602900000"
